Goal: Check status: Check status

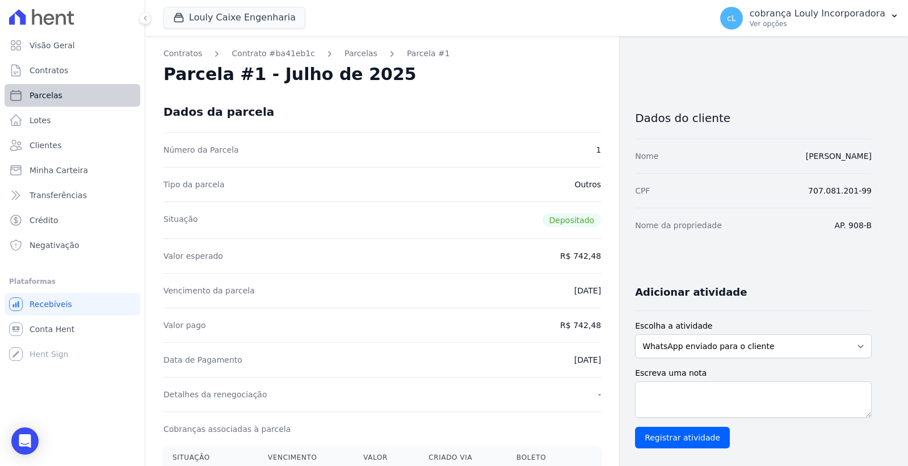
scroll to position [126, 0]
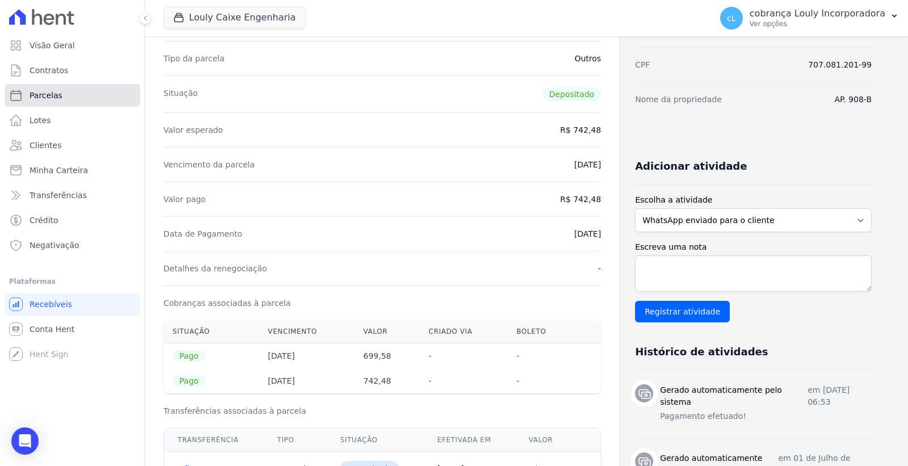
click at [70, 97] on link "Parcelas" at bounding box center [73, 95] width 136 height 23
select select
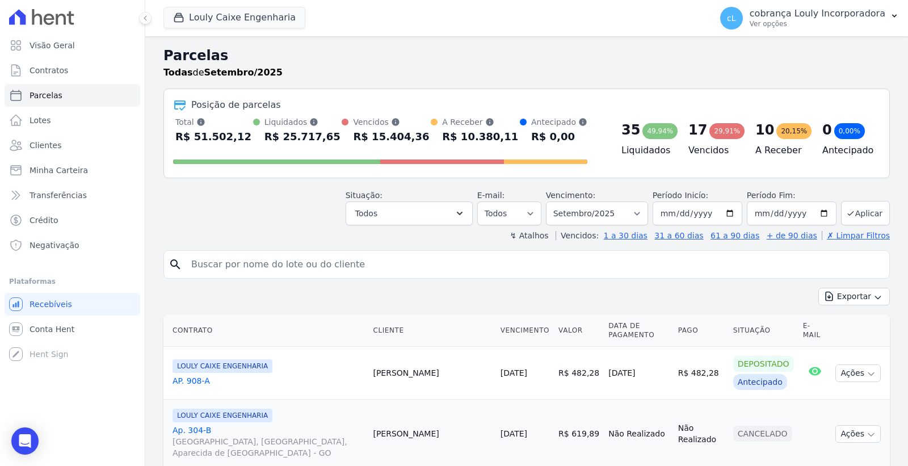
click at [342, 267] on input "search" at bounding box center [535, 264] width 701 height 23
paste input "[PERSON_NAME]"
type input "[PERSON_NAME]"
select select
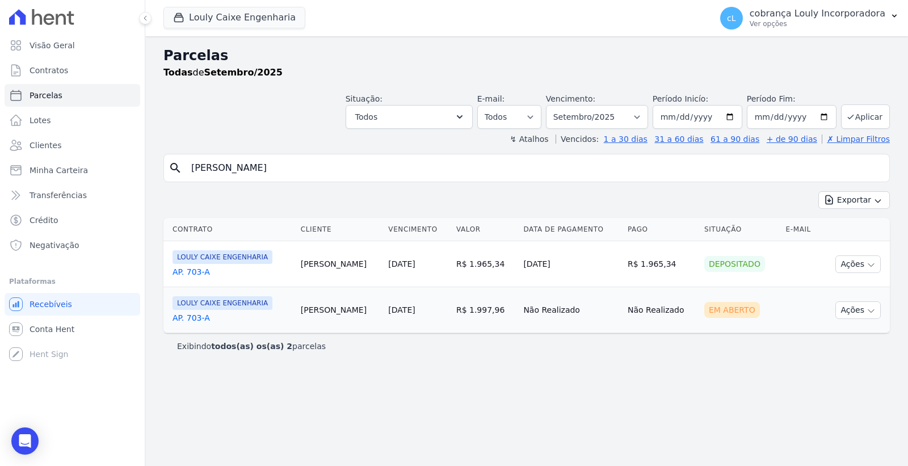
click at [190, 320] on link "AP. 703-A" at bounding box center [232, 317] width 119 height 11
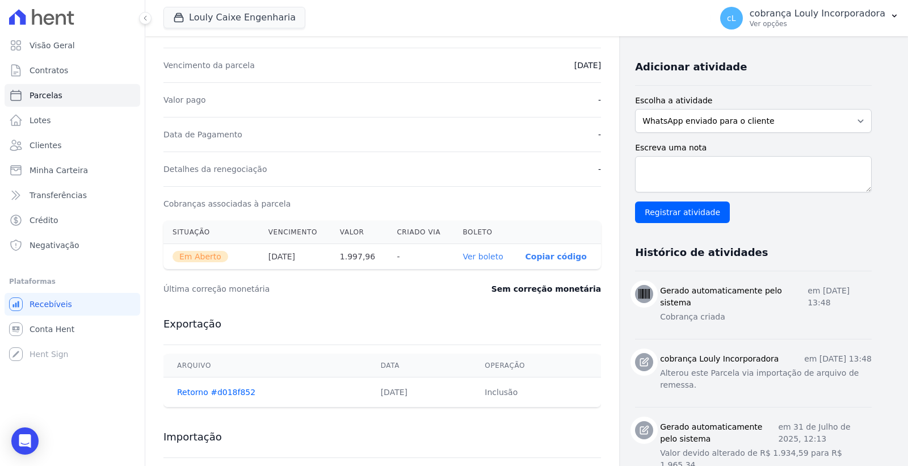
scroll to position [315, 0]
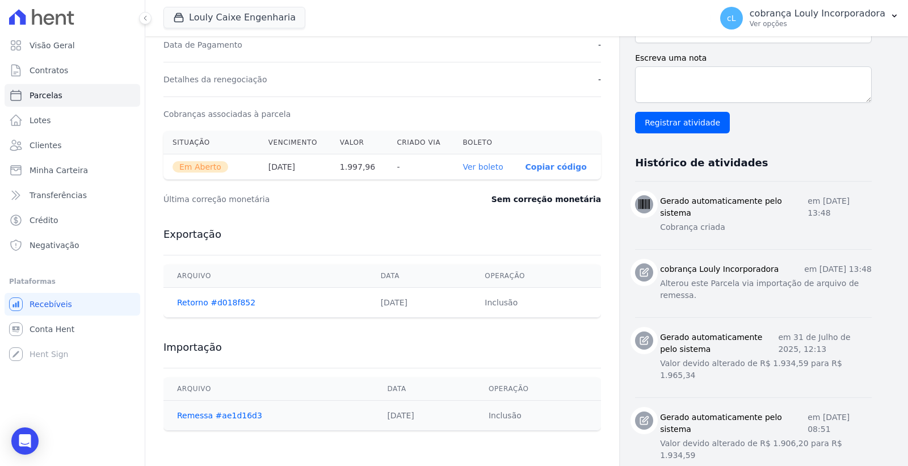
click at [477, 167] on link "Ver boleto" at bounding box center [483, 166] width 40 height 9
click at [59, 95] on link "Parcelas" at bounding box center [73, 95] width 136 height 23
select select
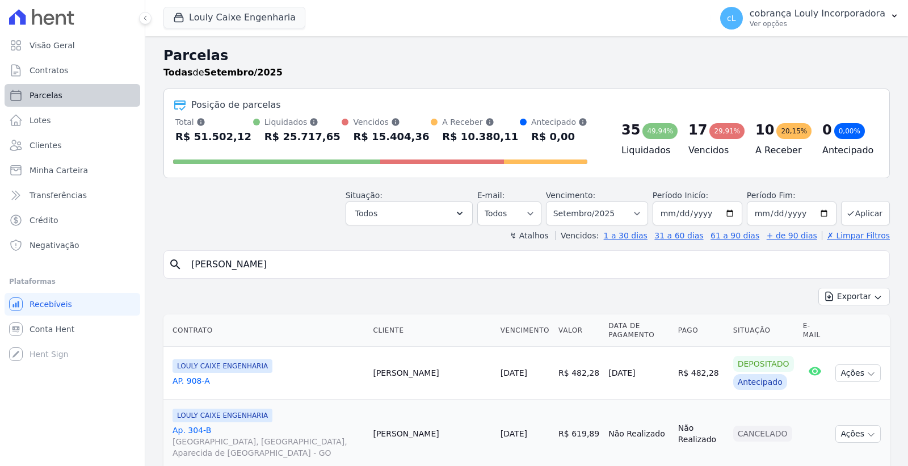
select select
